Goal: Check status: Check status

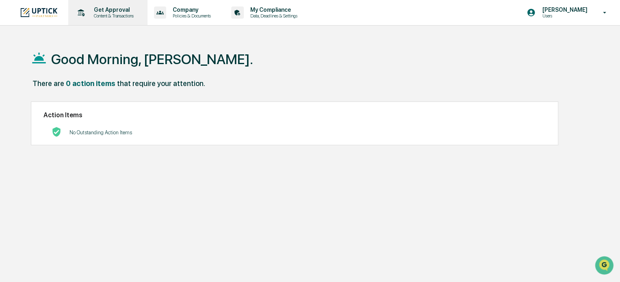
click at [114, 7] on p "Get Approval" at bounding box center [112, 10] width 50 height 7
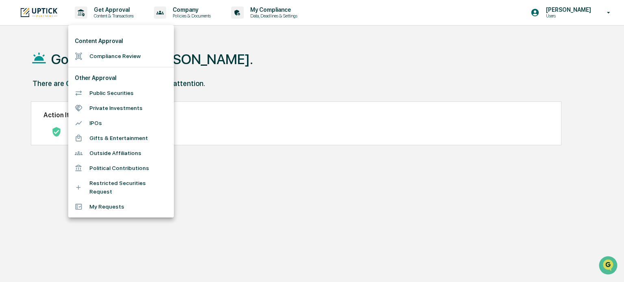
click at [106, 11] on div at bounding box center [312, 141] width 624 height 282
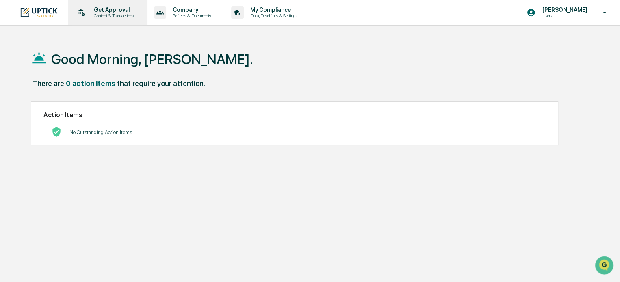
click at [110, 12] on p "Get Approval" at bounding box center [112, 10] width 50 height 7
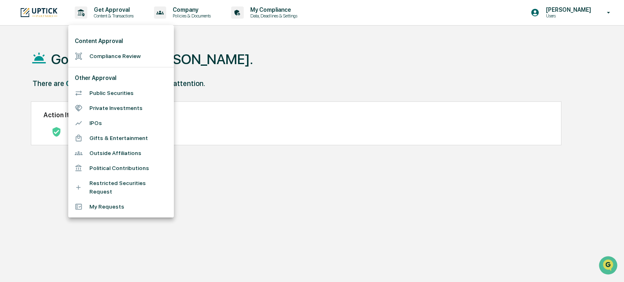
click at [119, 57] on li "Compliance Review" at bounding box center [121, 56] width 106 height 15
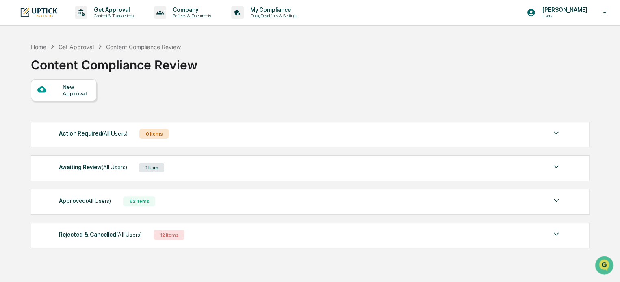
click at [86, 170] on div "Awaiting Review (All Users)" at bounding box center [93, 167] width 68 height 11
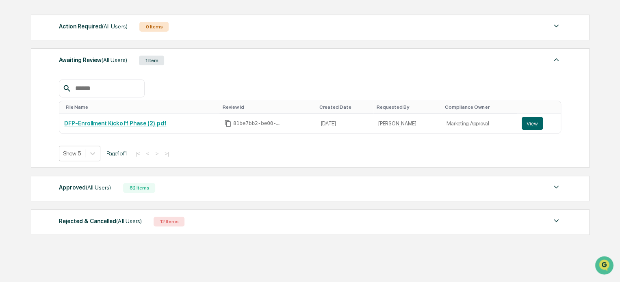
scroll to position [120, 0]
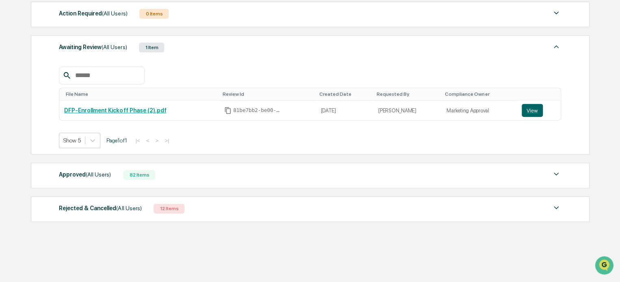
click at [80, 173] on div "Approved (All Users)" at bounding box center [85, 174] width 52 height 11
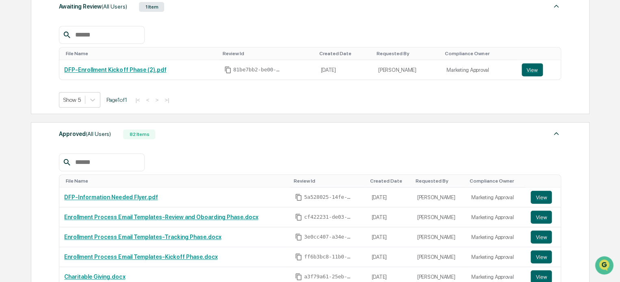
scroll to position [80, 0]
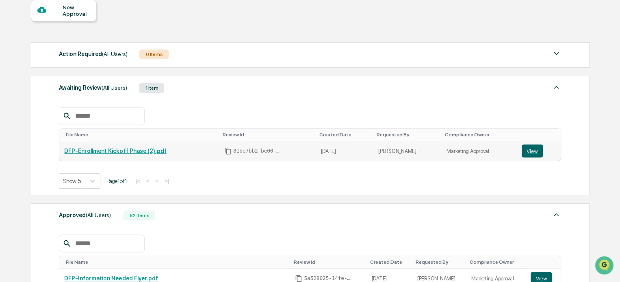
click at [128, 152] on link "DFP-Enrollment Kickoff Phase (2).pdf" at bounding box center [115, 151] width 102 height 7
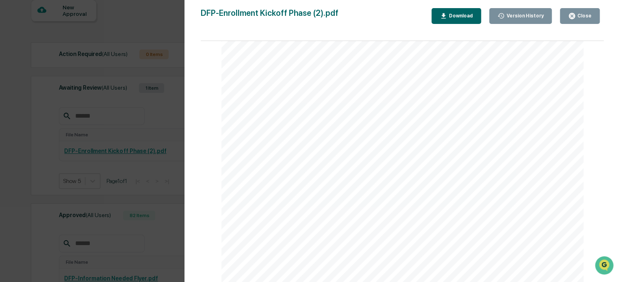
scroll to position [244, 0]
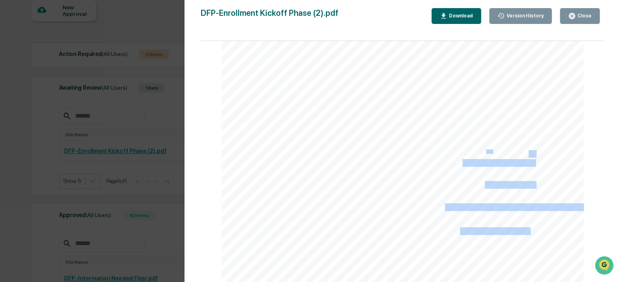
drag, startPoint x: 533, startPoint y: 154, endPoint x: 524, endPoint y: 152, distance: 8.7
click at [524, 152] on div "We’re excited to welcome you to the Enrollment Process at [PERSON_NAME] Financi…" at bounding box center [402, 50] width 362 height 469
click at [532, 154] on div "We’re excited to welcome you to the Enrollment Process at [PERSON_NAME] Financi…" at bounding box center [402, 50] width 362 height 469
click at [515, 144] on div "We’re excited to welcome you to the Enrollment Process at [PERSON_NAME] Financi…" at bounding box center [402, 50] width 362 height 469
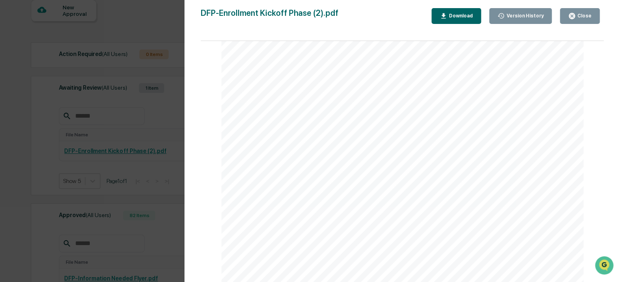
scroll to position [569, 0]
